Goal: Task Accomplishment & Management: Use online tool/utility

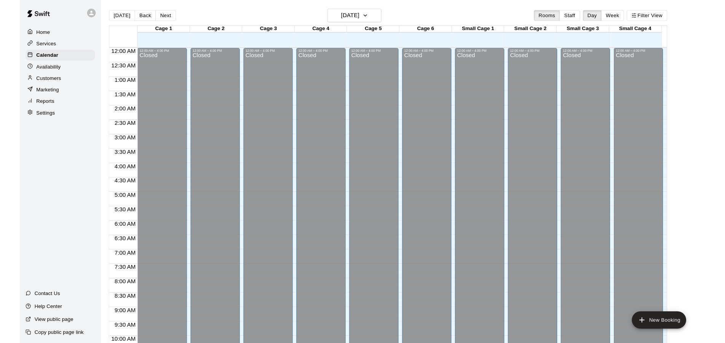
scroll to position [387, 0]
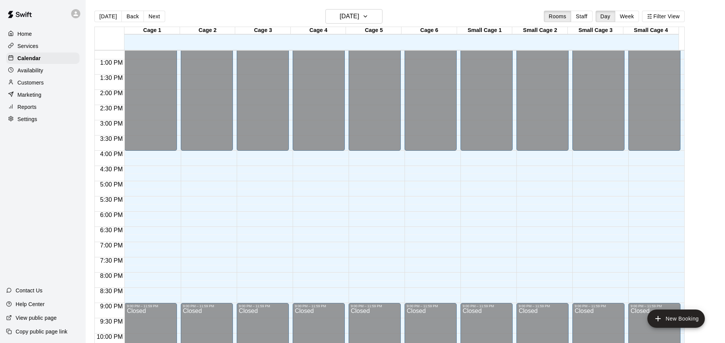
click at [34, 72] on p "Availability" at bounding box center [31, 71] width 26 height 8
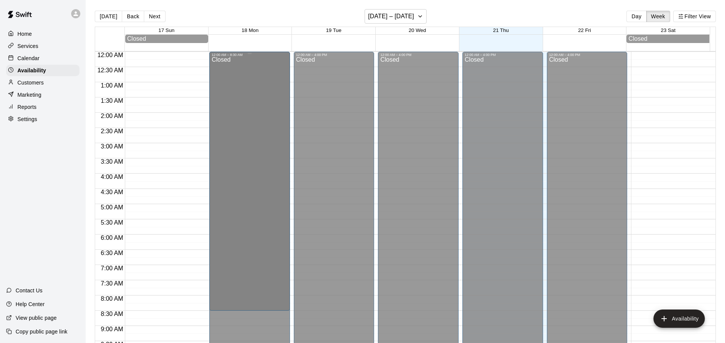
drag, startPoint x: 249, startPoint y: 120, endPoint x: 251, endPoint y: 316, distance: 196.0
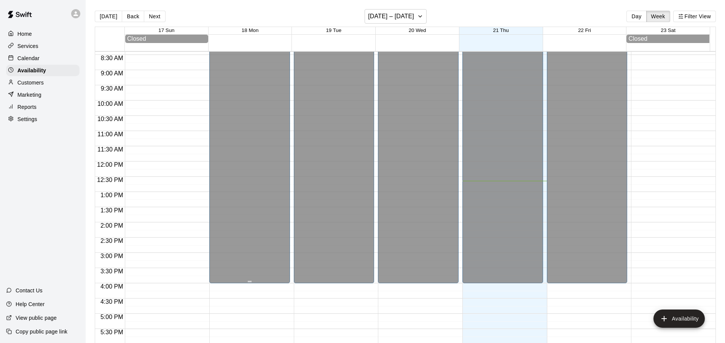
scroll to position [266, 0]
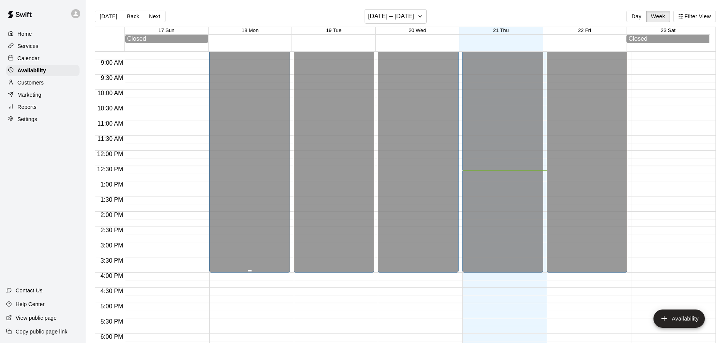
click at [249, 273] on div "Closed" at bounding box center [250, 32] width 76 height 485
click at [248, 271] on div "Closed" at bounding box center [250, 32] width 76 height 485
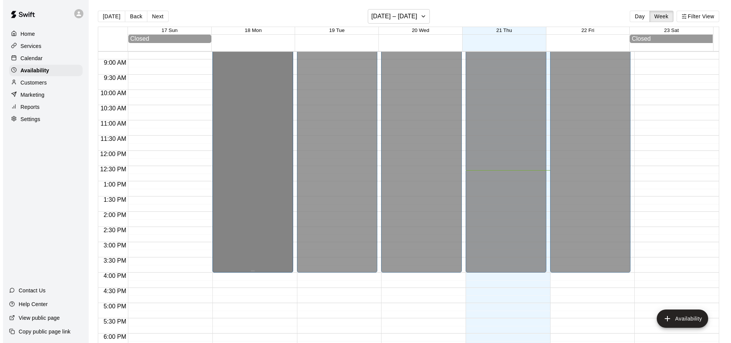
scroll to position [0, 0]
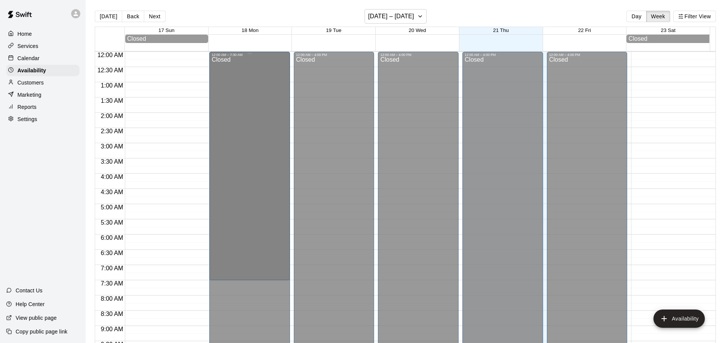
drag, startPoint x: 249, startPoint y: 272, endPoint x: 249, endPoint y: 285, distance: 13.7
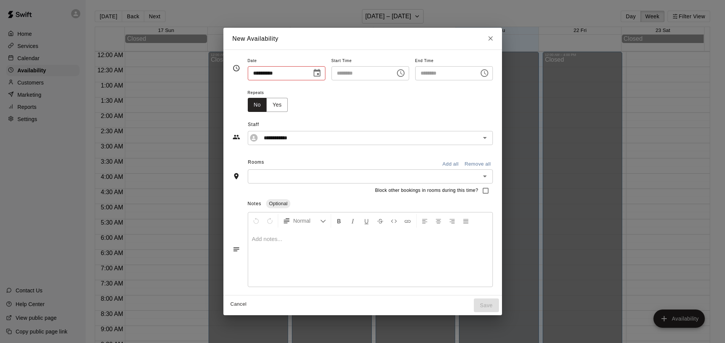
type input "**********"
type input "********"
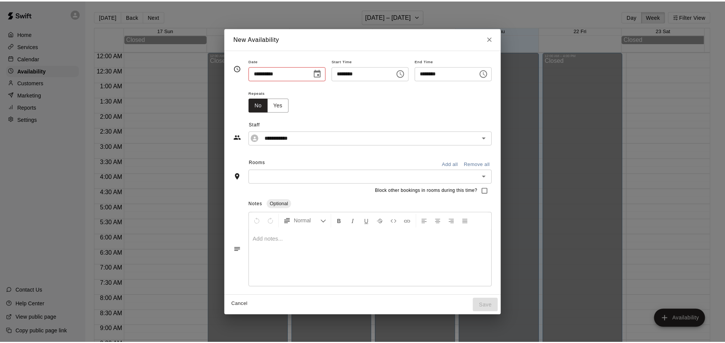
scroll to position [228, 0]
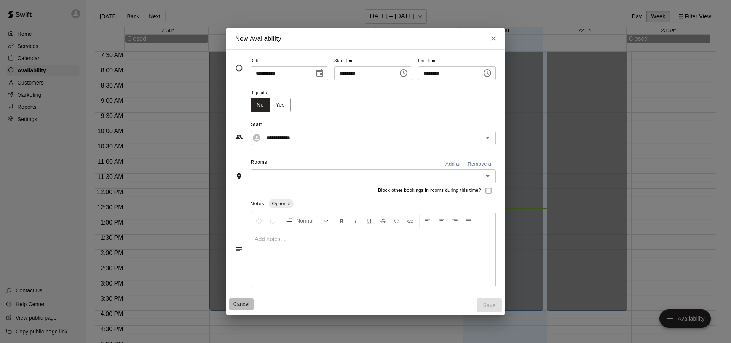
click at [229, 303] on button "Cancel" at bounding box center [241, 304] width 24 height 12
type input "**********"
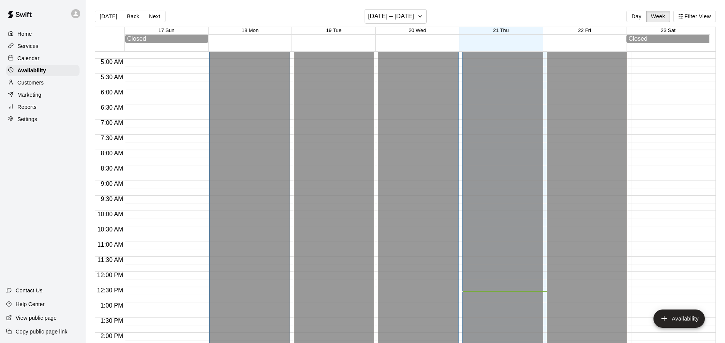
scroll to position [38, 0]
click at [37, 86] on p "Customers" at bounding box center [31, 83] width 26 height 8
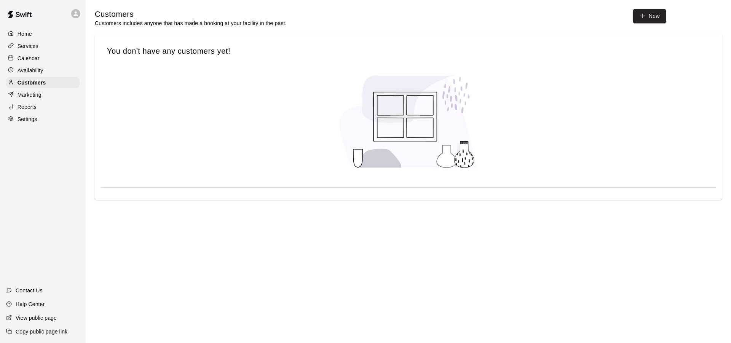
click at [30, 96] on p "Marketing" at bounding box center [30, 95] width 24 height 8
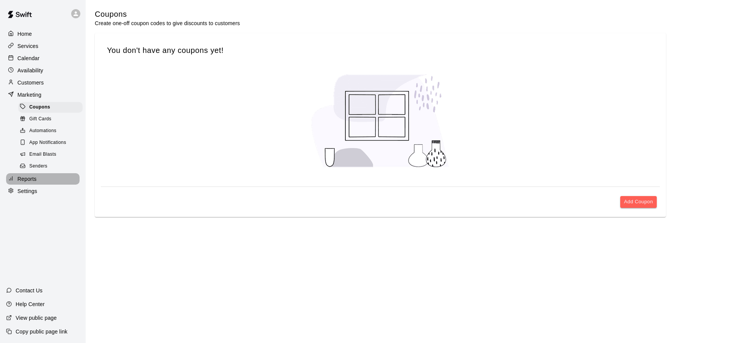
click at [31, 183] on p "Reports" at bounding box center [27, 179] width 19 height 8
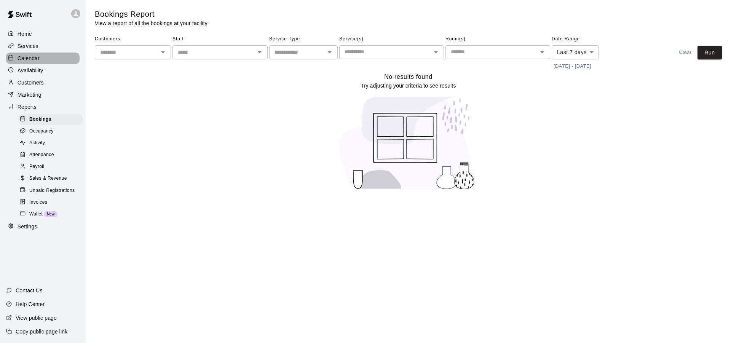
click at [29, 59] on p "Calendar" at bounding box center [29, 58] width 22 height 8
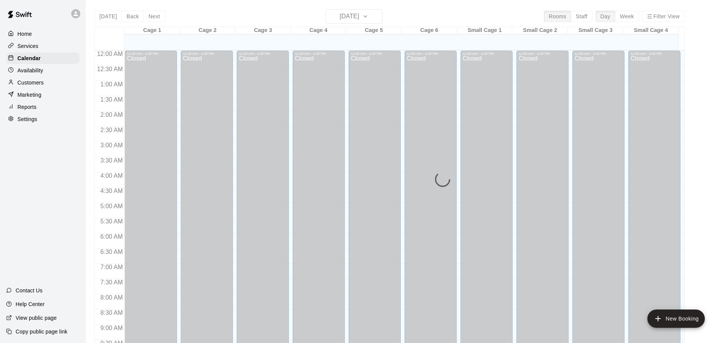
scroll to position [385, 0]
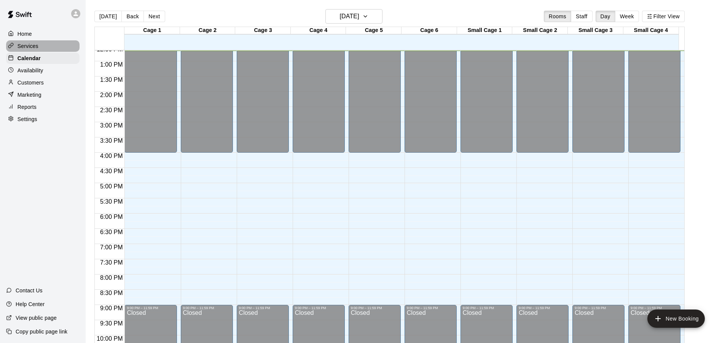
click at [29, 45] on p "Services" at bounding box center [28, 46] width 21 height 8
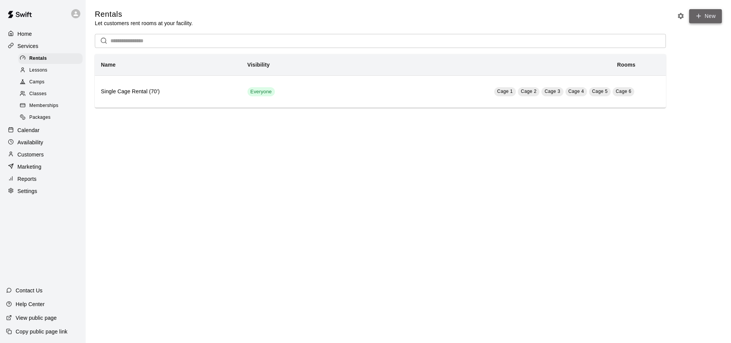
click at [708, 14] on link "New" at bounding box center [705, 16] width 33 height 14
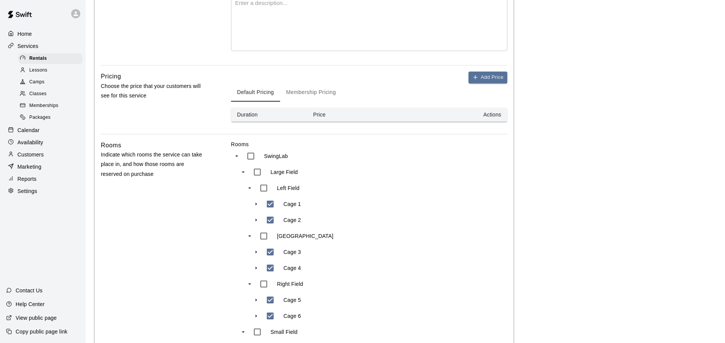
scroll to position [228, 0]
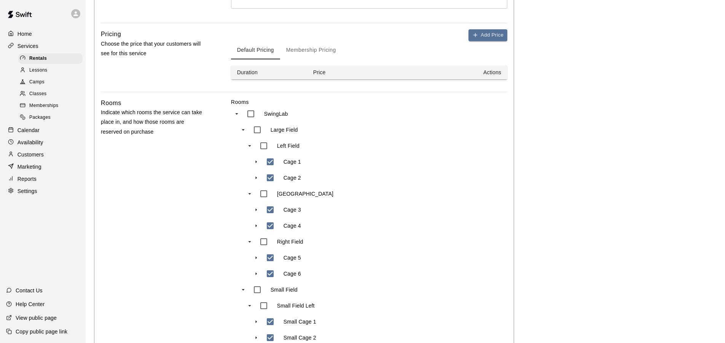
type input "**********"
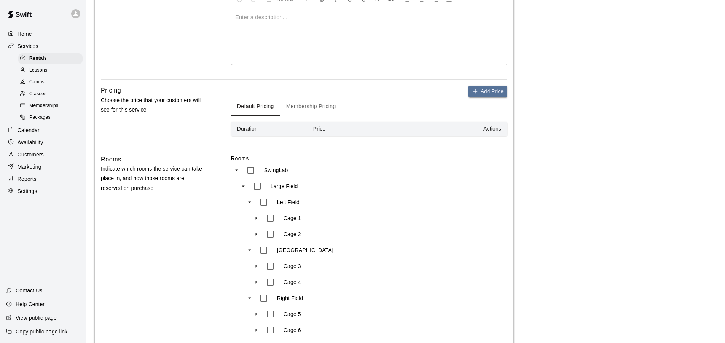
scroll to position [109, 0]
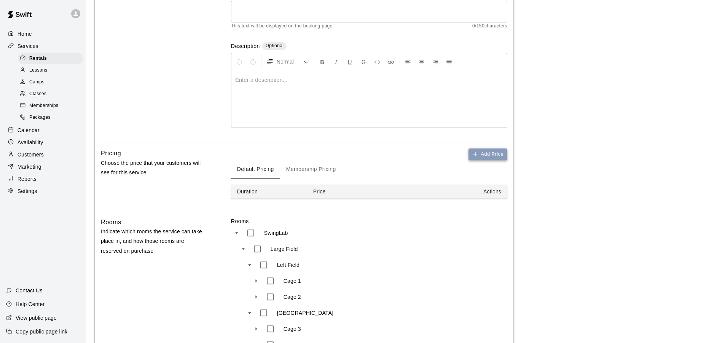
click at [488, 153] on button "Add Price" at bounding box center [488, 154] width 39 height 12
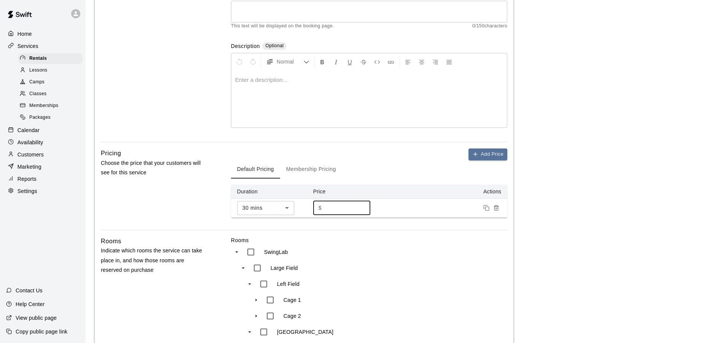
drag, startPoint x: 331, startPoint y: 208, endPoint x: 317, endPoint y: 211, distance: 13.6
click at [317, 211] on div "$ * ​" at bounding box center [341, 208] width 57 height 14
type input "**"
click at [153, 124] on div "Basics Set the name and description" at bounding box center [154, 50] width 106 height 184
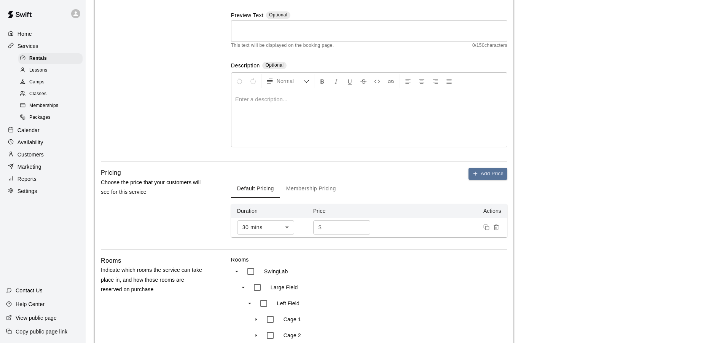
scroll to position [114, 0]
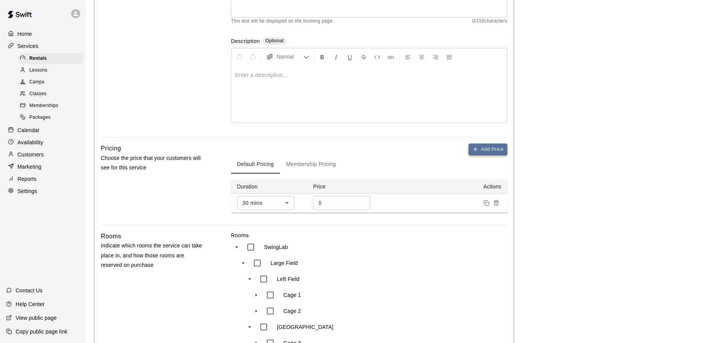
click at [502, 150] on button "Add Price" at bounding box center [488, 149] width 39 height 12
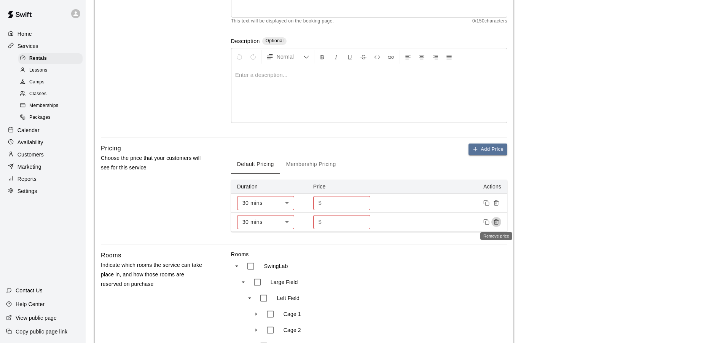
click at [498, 220] on icon "Remove price" at bounding box center [496, 222] width 6 height 6
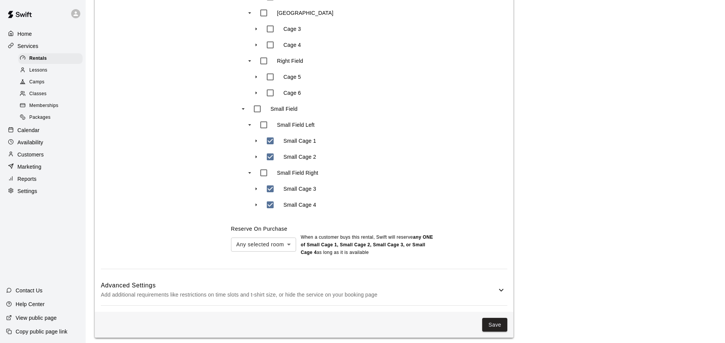
scroll to position [433, 0]
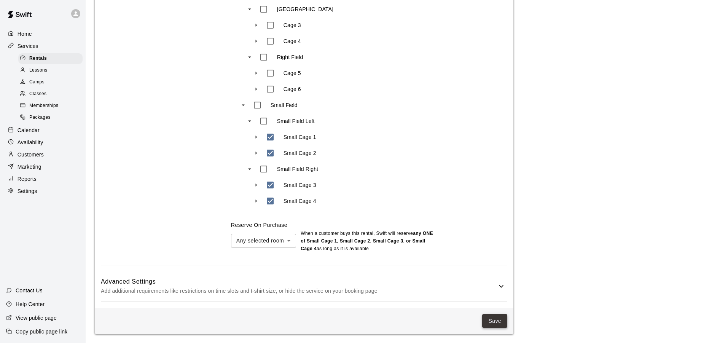
click at [493, 320] on button "Save" at bounding box center [494, 321] width 25 height 14
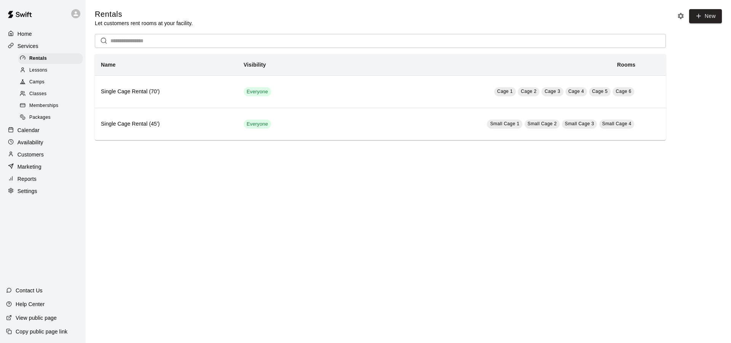
click at [27, 195] on p "Settings" at bounding box center [28, 191] width 20 height 8
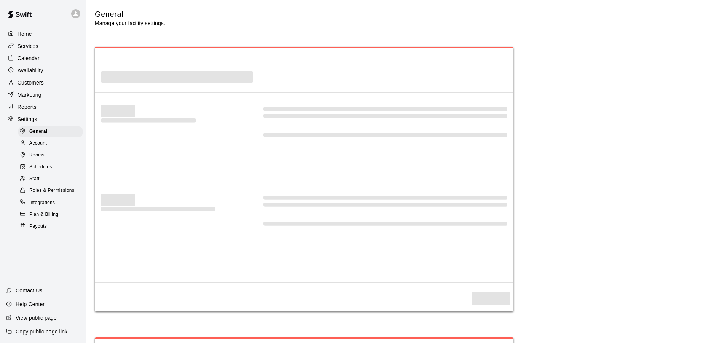
select select "**"
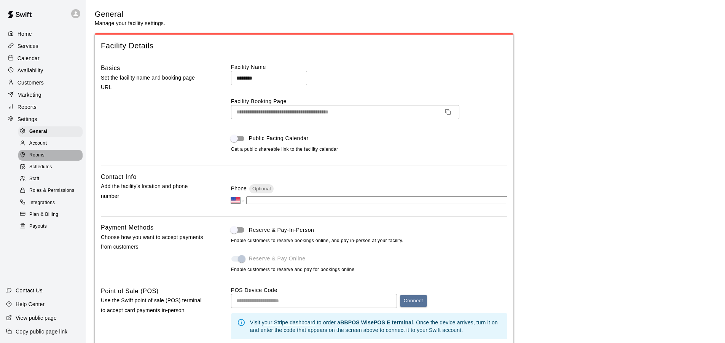
click at [32, 159] on span "Rooms" at bounding box center [36, 155] width 15 height 8
